Goal: Task Accomplishment & Management: Use online tool/utility

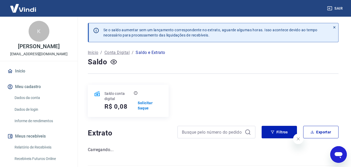
scroll to position [104, 0]
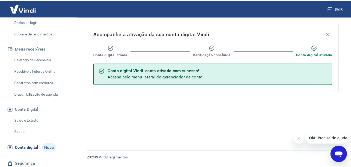
scroll to position [104, 0]
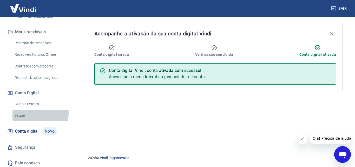
click at [21, 113] on link "Saque" at bounding box center [41, 115] width 59 height 11
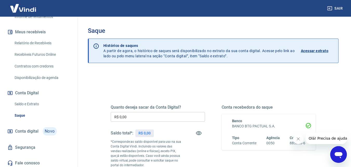
click at [26, 103] on link "Saldo e Extrato" at bounding box center [41, 103] width 59 height 11
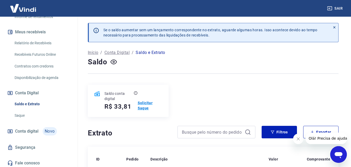
click at [144, 105] on p "Solicitar Saque" at bounding box center [150, 105] width 25 height 10
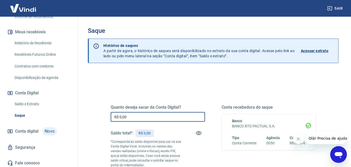
click at [136, 118] on input "R$ 0,00" at bounding box center [158, 117] width 94 height 10
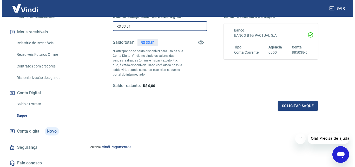
scroll to position [95, 0]
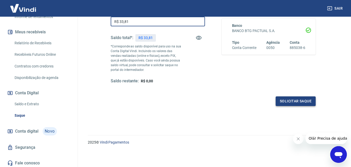
type input "R$ 33,81"
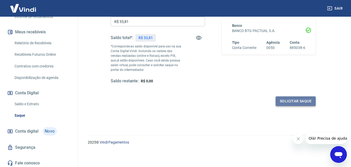
click at [303, 100] on button "Solicitar saque" at bounding box center [296, 101] width 40 height 10
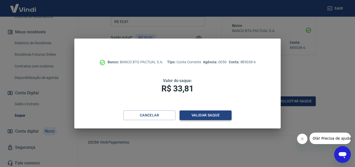
click at [184, 116] on button "Validar saque" at bounding box center [206, 115] width 52 height 10
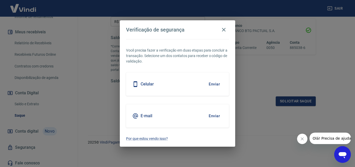
click at [154, 89] on div "Celular Enviar" at bounding box center [177, 83] width 103 height 23
click at [212, 83] on button "Enviar" at bounding box center [214, 83] width 17 height 11
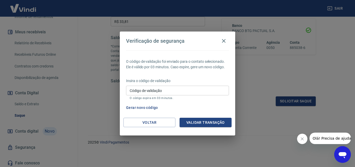
click at [176, 86] on input "Código de validação" at bounding box center [177, 90] width 103 height 10
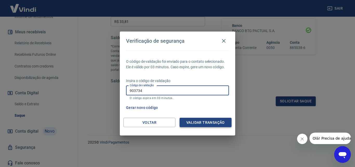
type input "903734"
click at [216, 121] on button "Validar transação" at bounding box center [206, 122] width 52 height 10
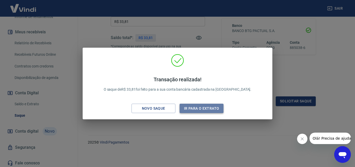
click at [197, 107] on button "Ir para o extrato" at bounding box center [202, 108] width 44 height 10
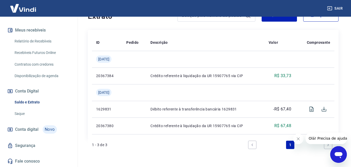
scroll to position [102, 0]
